Goal: Find specific page/section: Find specific page/section

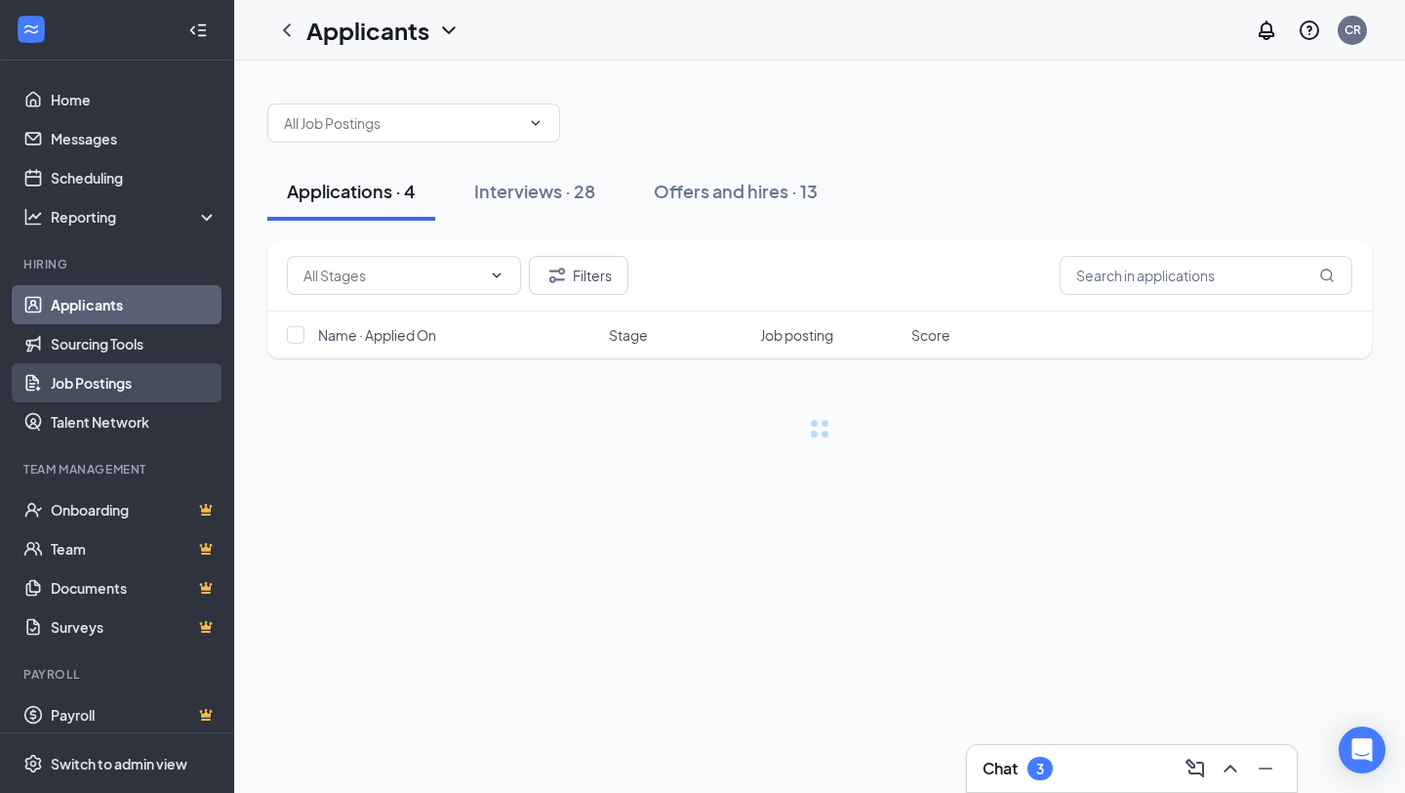
click at [129, 374] on link "Job Postings" at bounding box center [134, 382] width 167 height 39
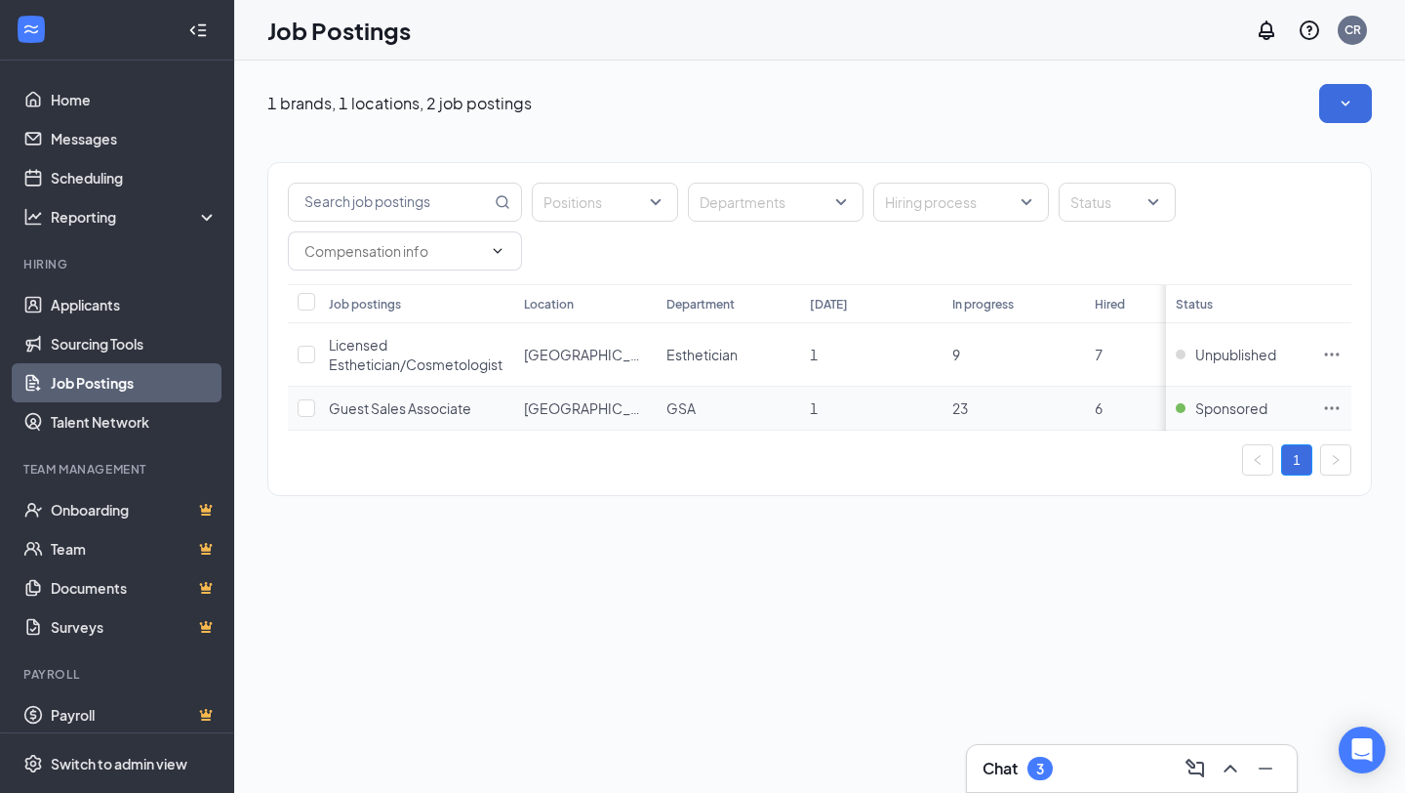
click at [1333, 401] on icon "Ellipses" at bounding box center [1333, 408] width 20 height 20
click at [1170, 533] on span "Link to job posting" at bounding box center [1122, 529] width 114 height 18
click at [1120, 775] on div "Chat 3" at bounding box center [1132, 768] width 299 height 31
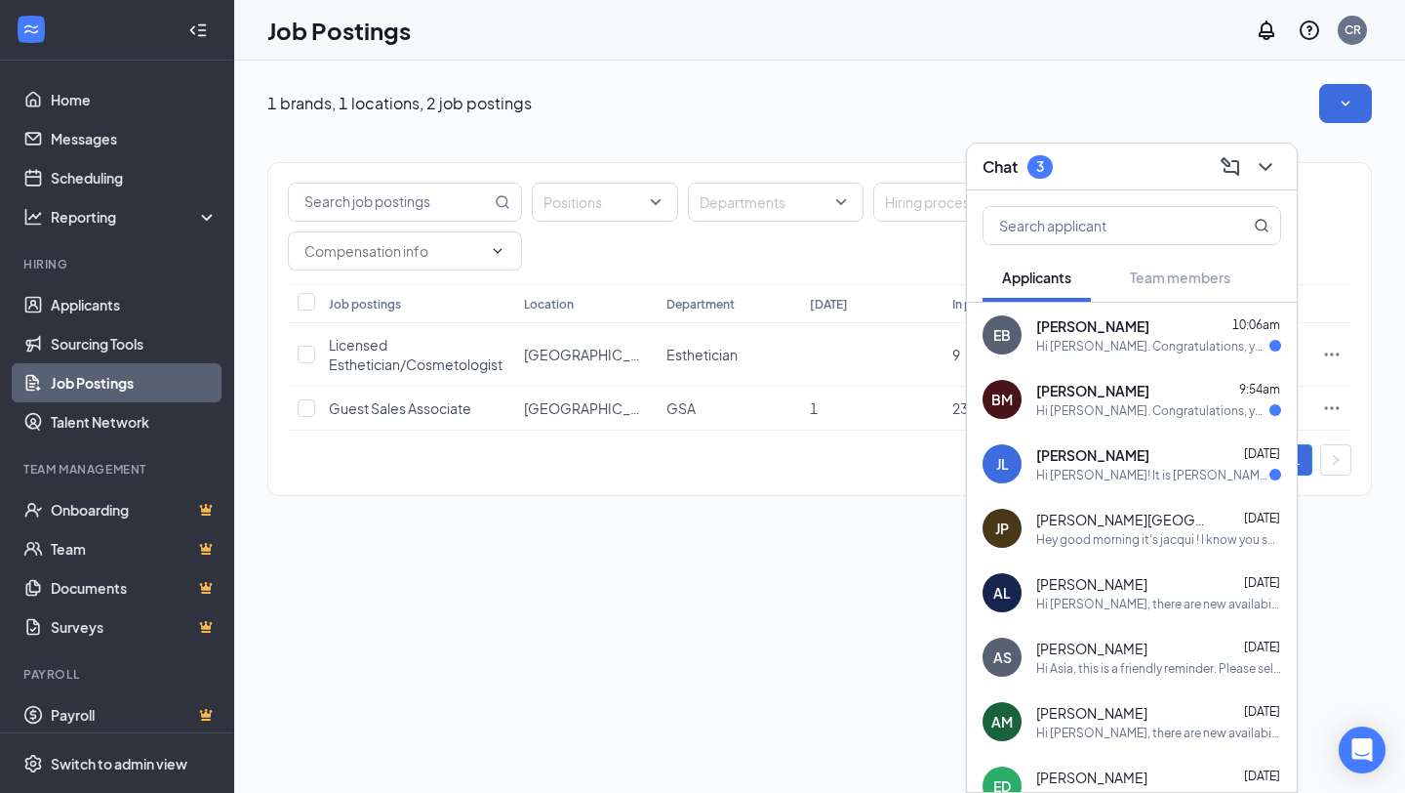
click at [1212, 320] on div "[PERSON_NAME] 10:06am" at bounding box center [1159, 326] width 245 height 20
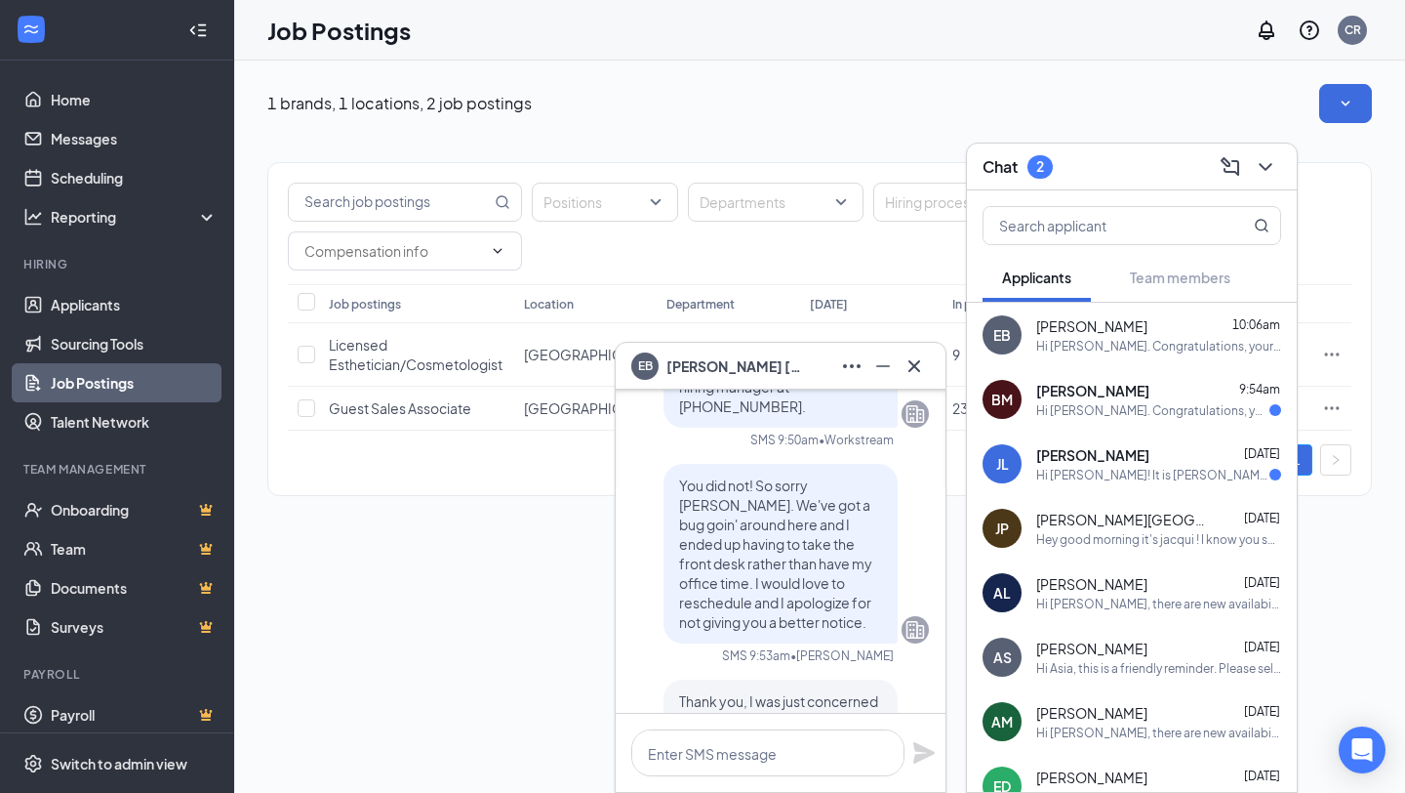
scroll to position [-509, 0]
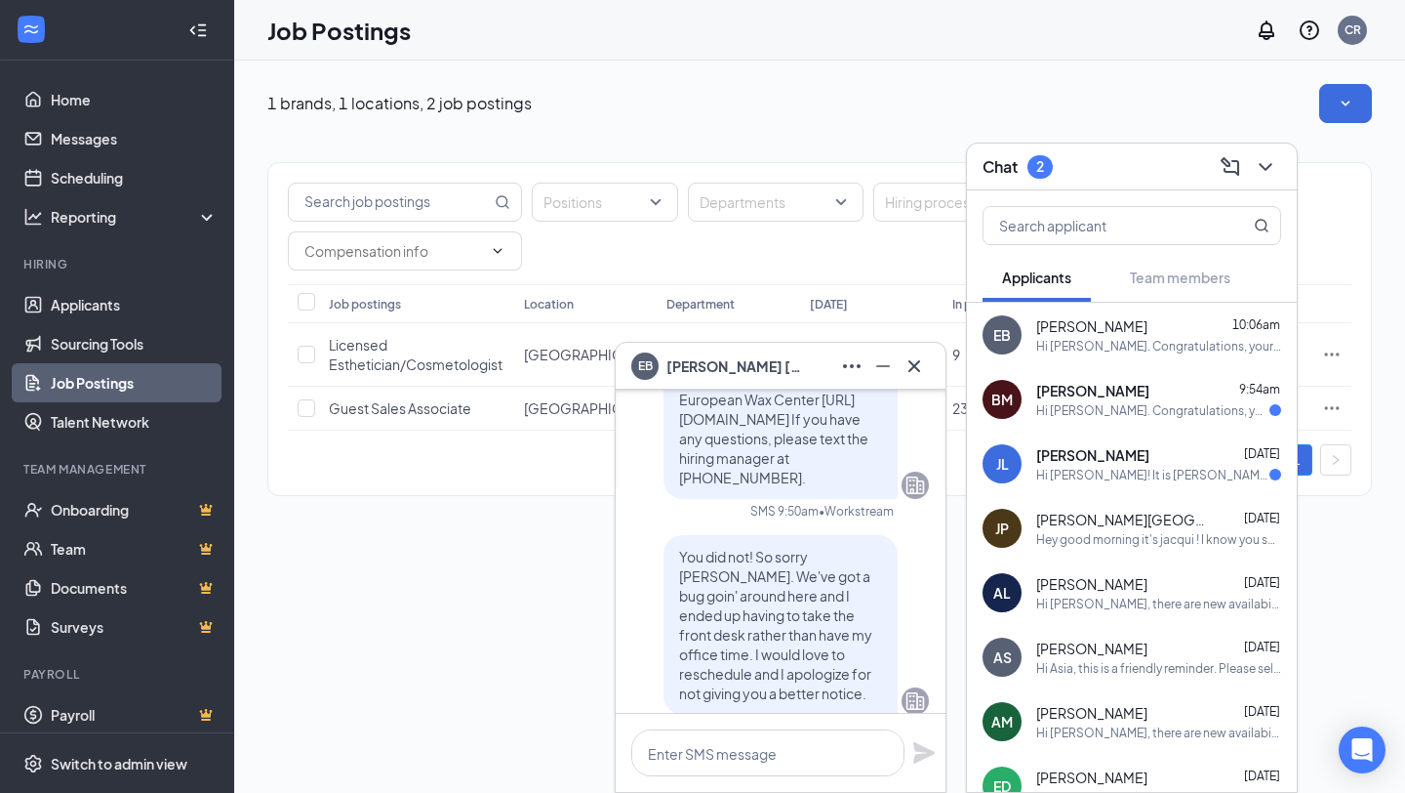
click at [1159, 411] on div "Hi [PERSON_NAME]. Congratulations, your onsite interview with European Wax Cent…" at bounding box center [1153, 410] width 233 height 17
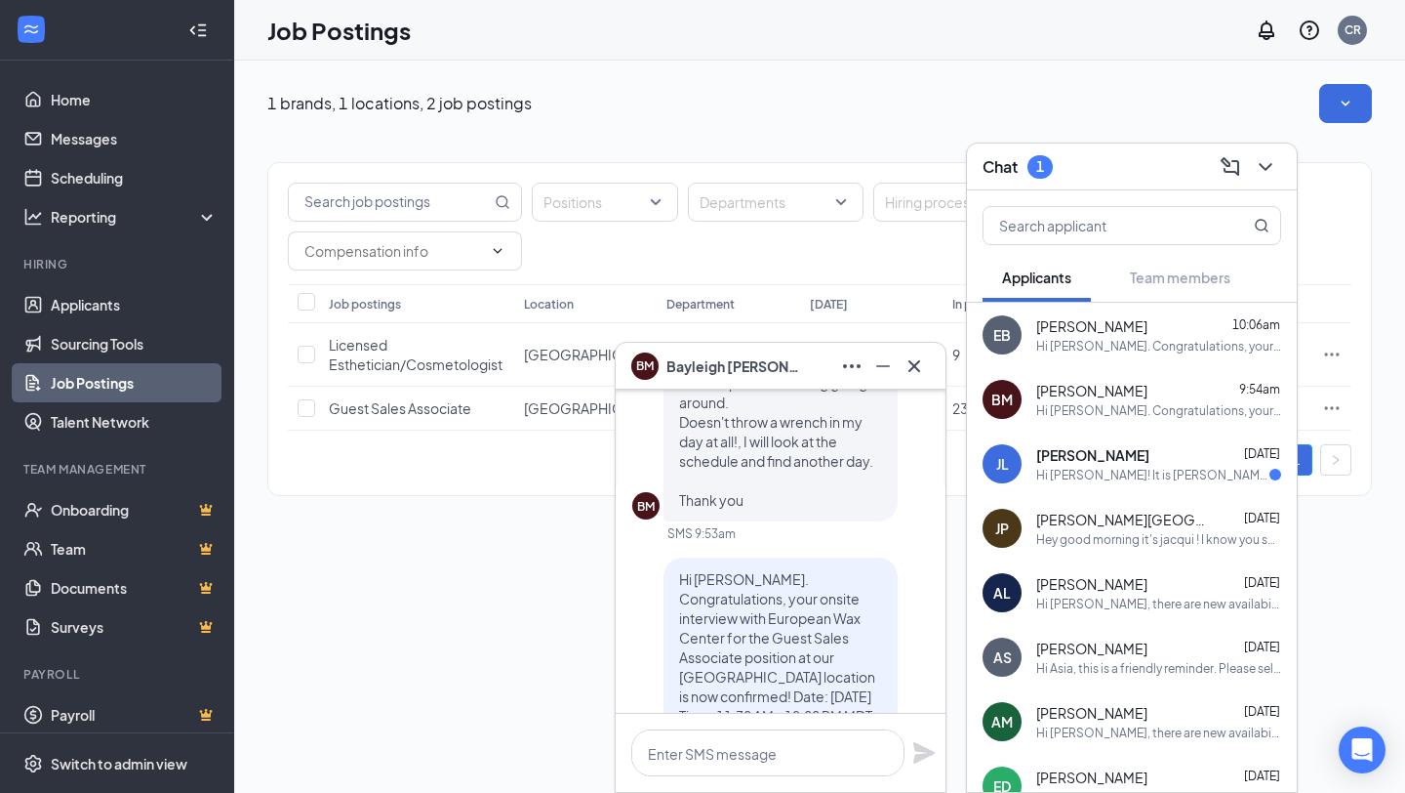
scroll to position [0, 0]
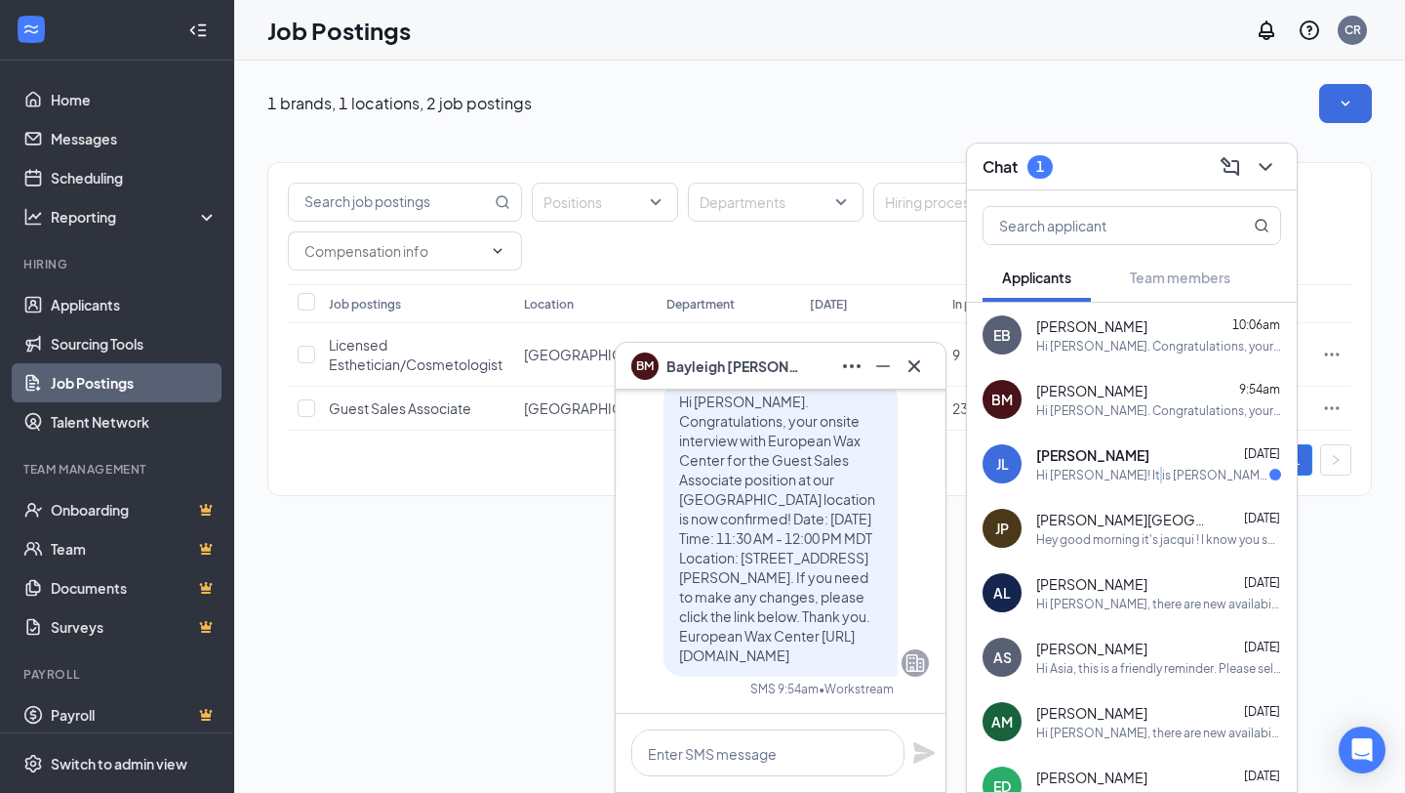
click at [1132, 473] on div "Hi [PERSON_NAME]! It is [PERSON_NAME], I wanted to check in and see how the int…" at bounding box center [1153, 475] width 233 height 17
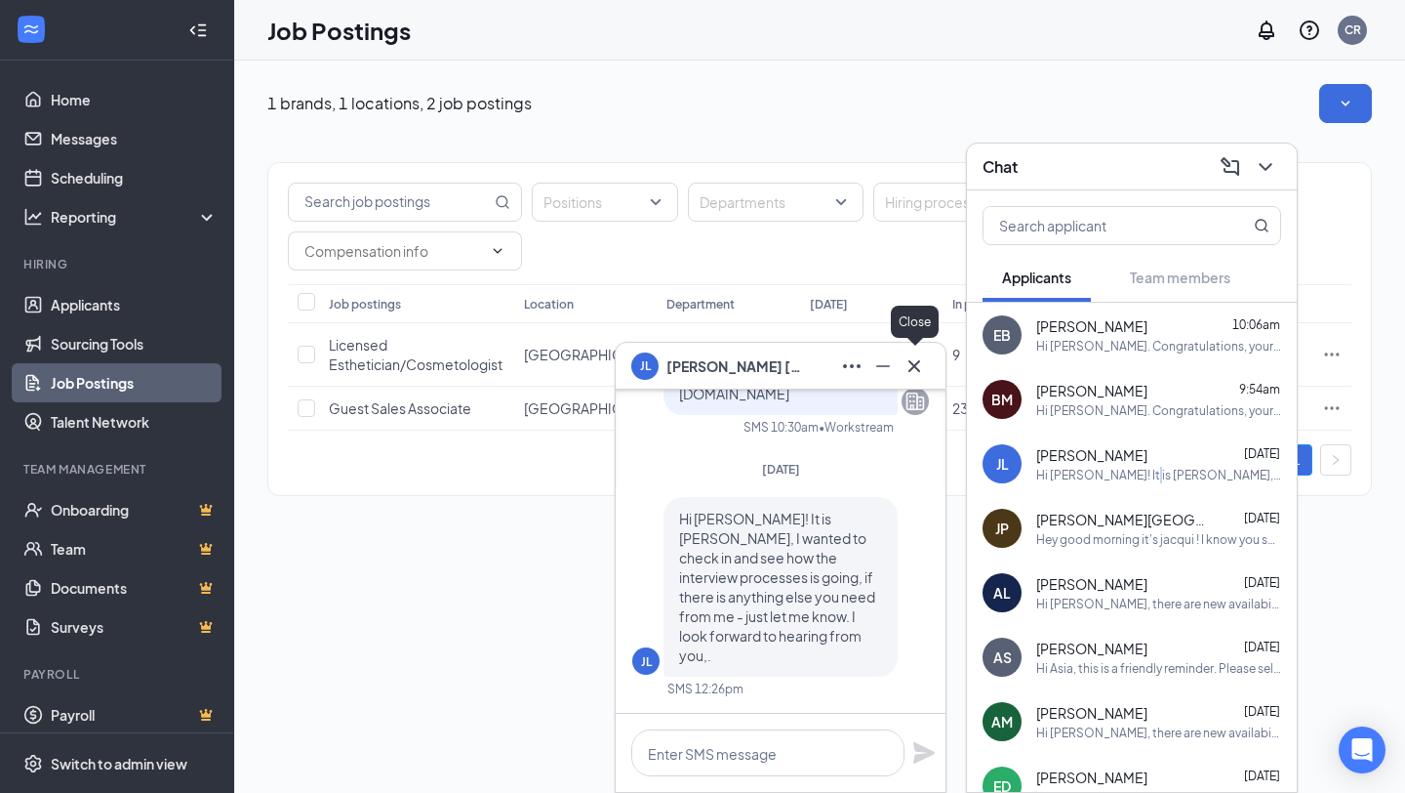
click at [915, 363] on icon "Cross" at bounding box center [914, 365] width 23 height 23
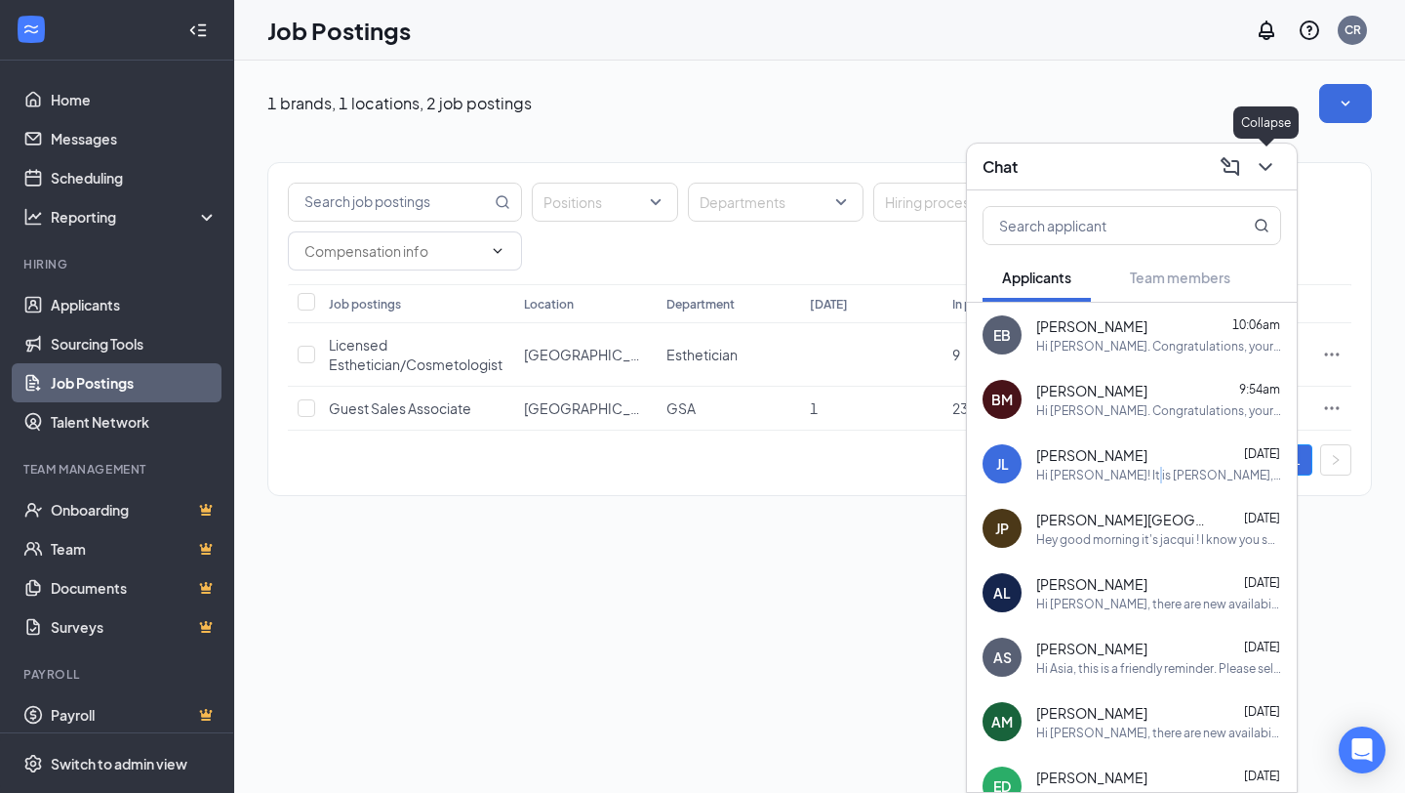
click at [1260, 171] on icon "ChevronDown" at bounding box center [1265, 166] width 23 height 23
